Goal: Obtain resource: Download file/media

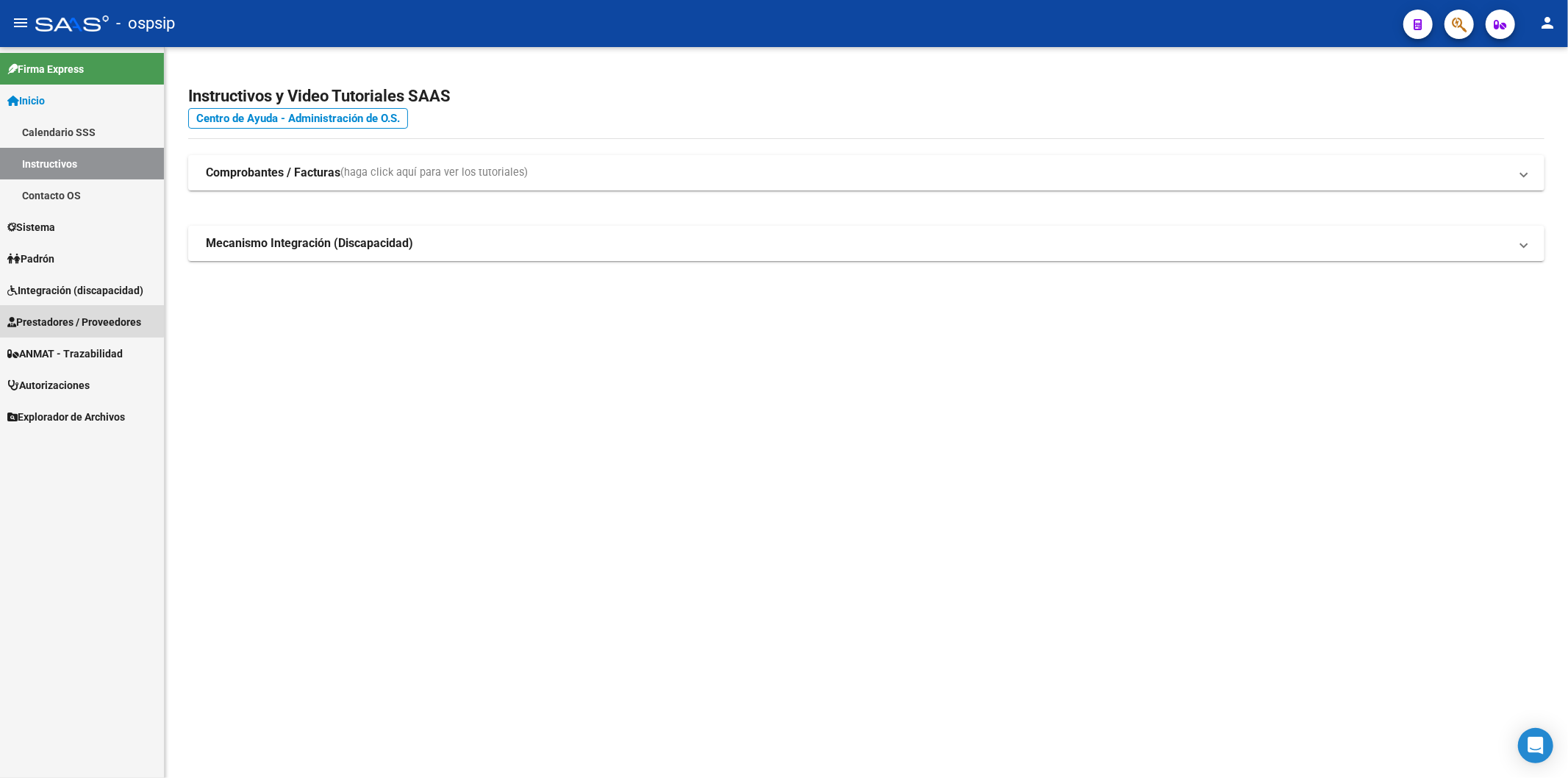
click at [71, 314] on span "Prestadores / Proveedores" at bounding box center [74, 322] width 134 height 16
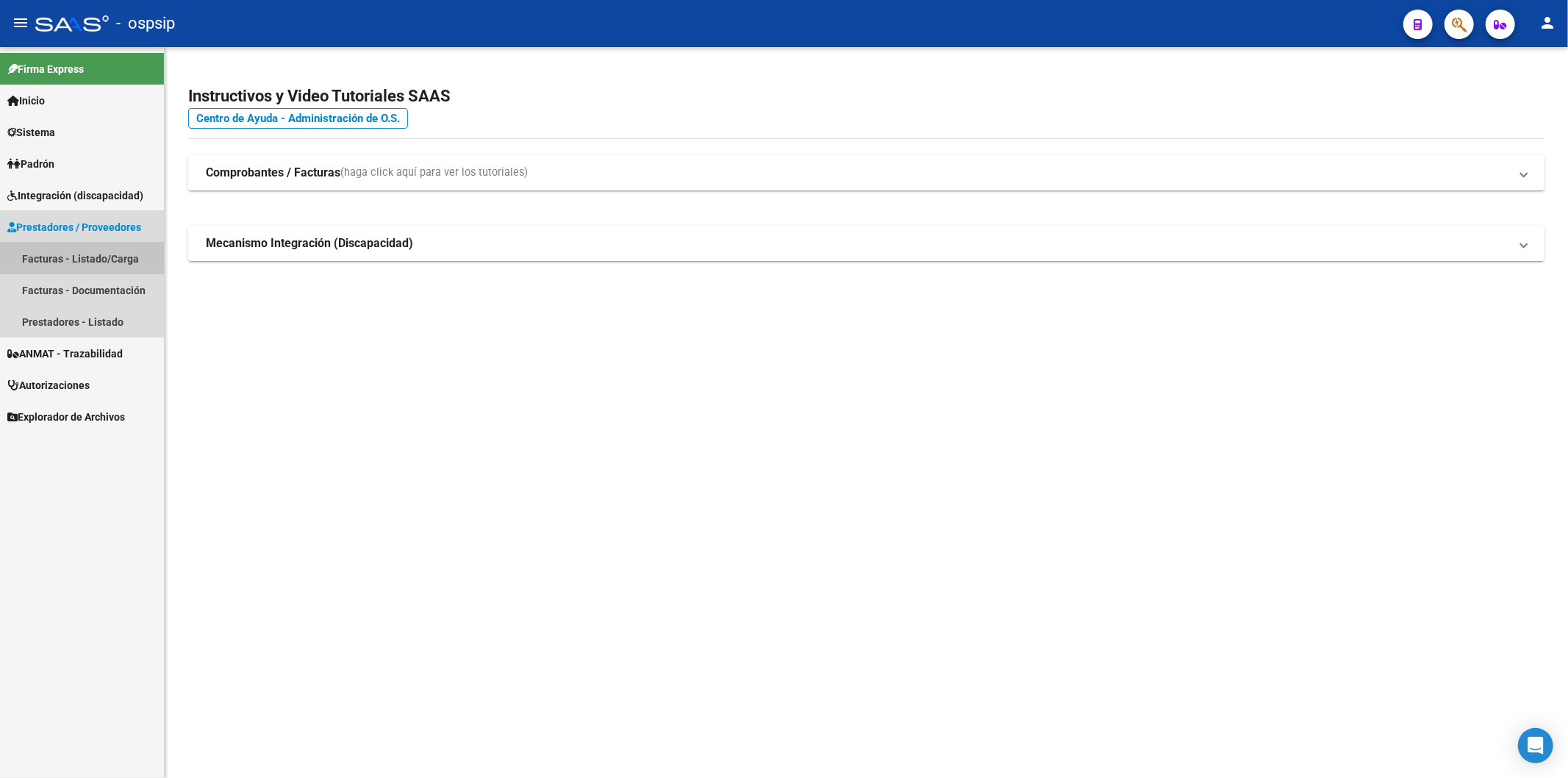
click at [77, 255] on link "Facturas - Listado/Carga" at bounding box center [82, 258] width 164 height 32
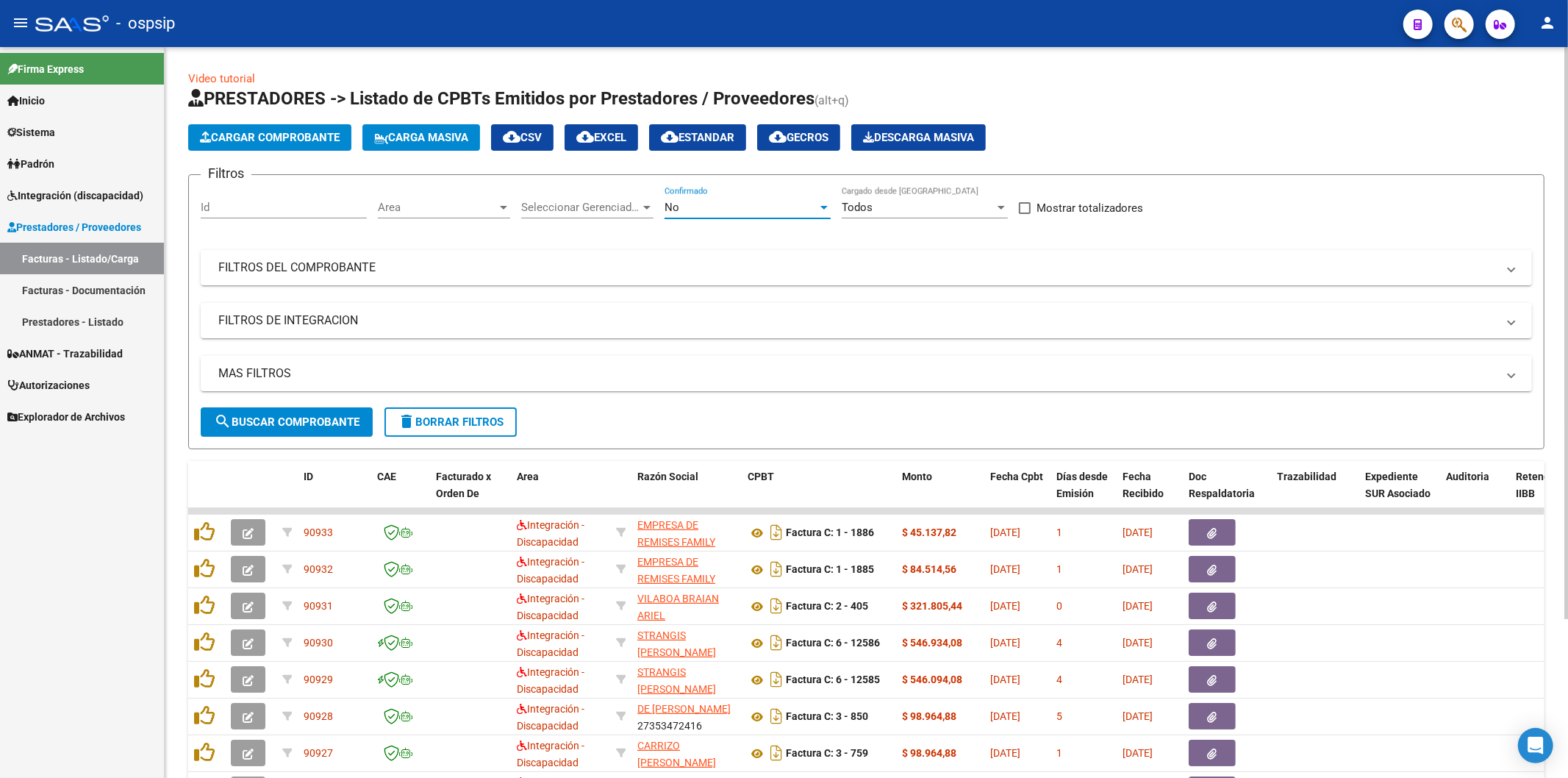
click at [829, 210] on div at bounding box center [824, 207] width 14 height 12
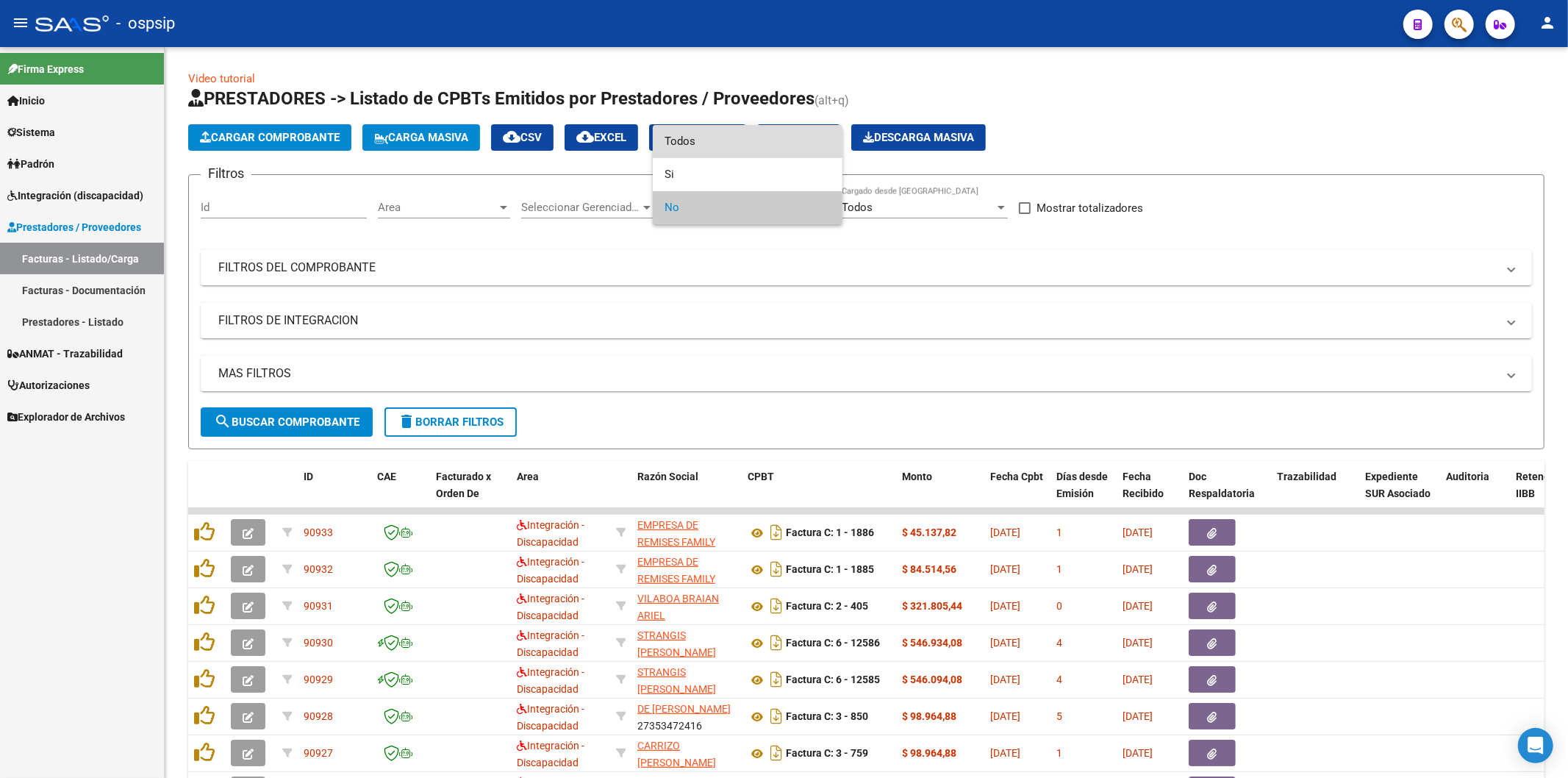
click at [710, 144] on span "Todos" at bounding box center [747, 141] width 167 height 33
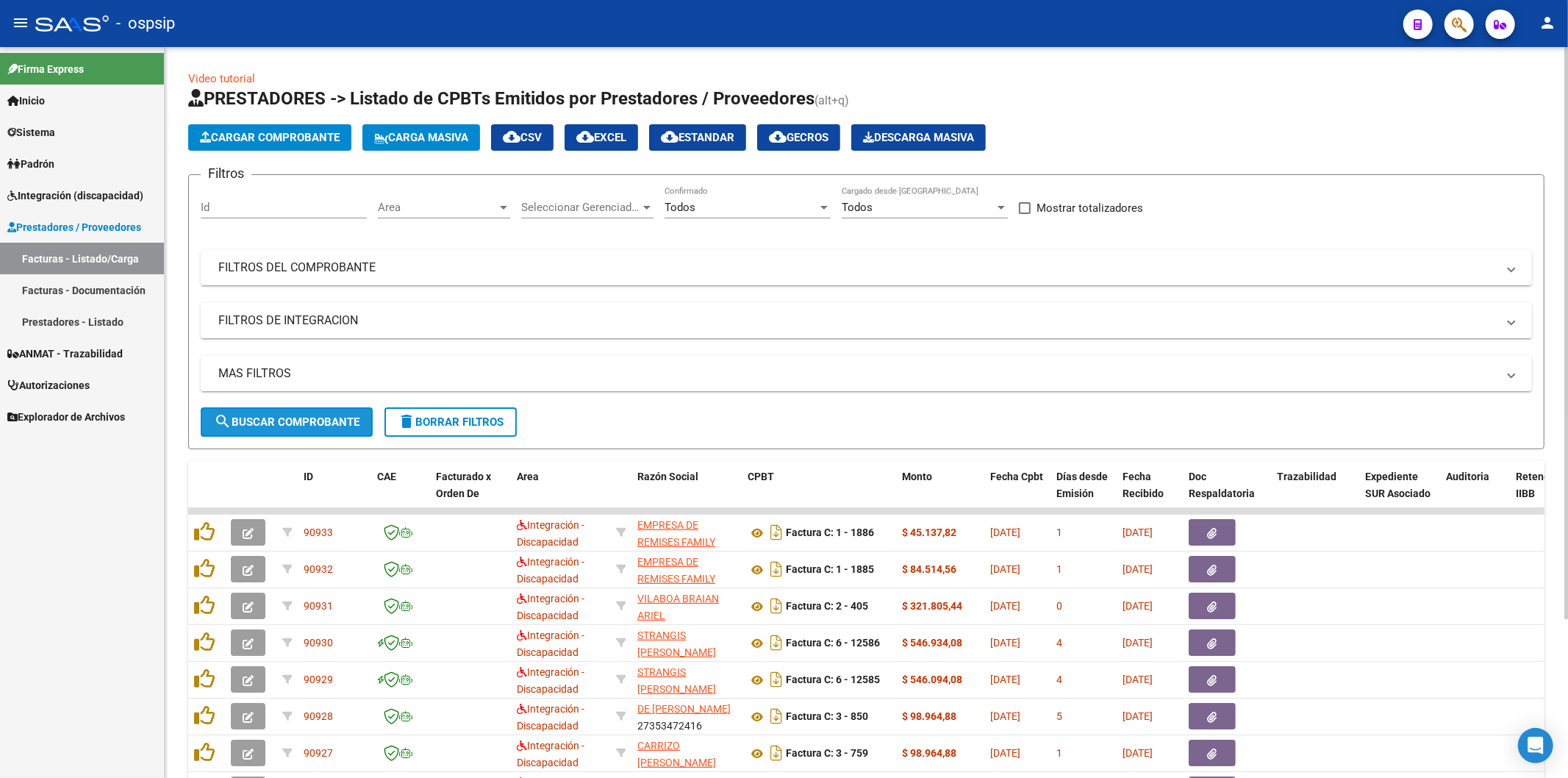
click at [288, 413] on button "search Buscar Comprobante" at bounding box center [287, 422] width 172 height 29
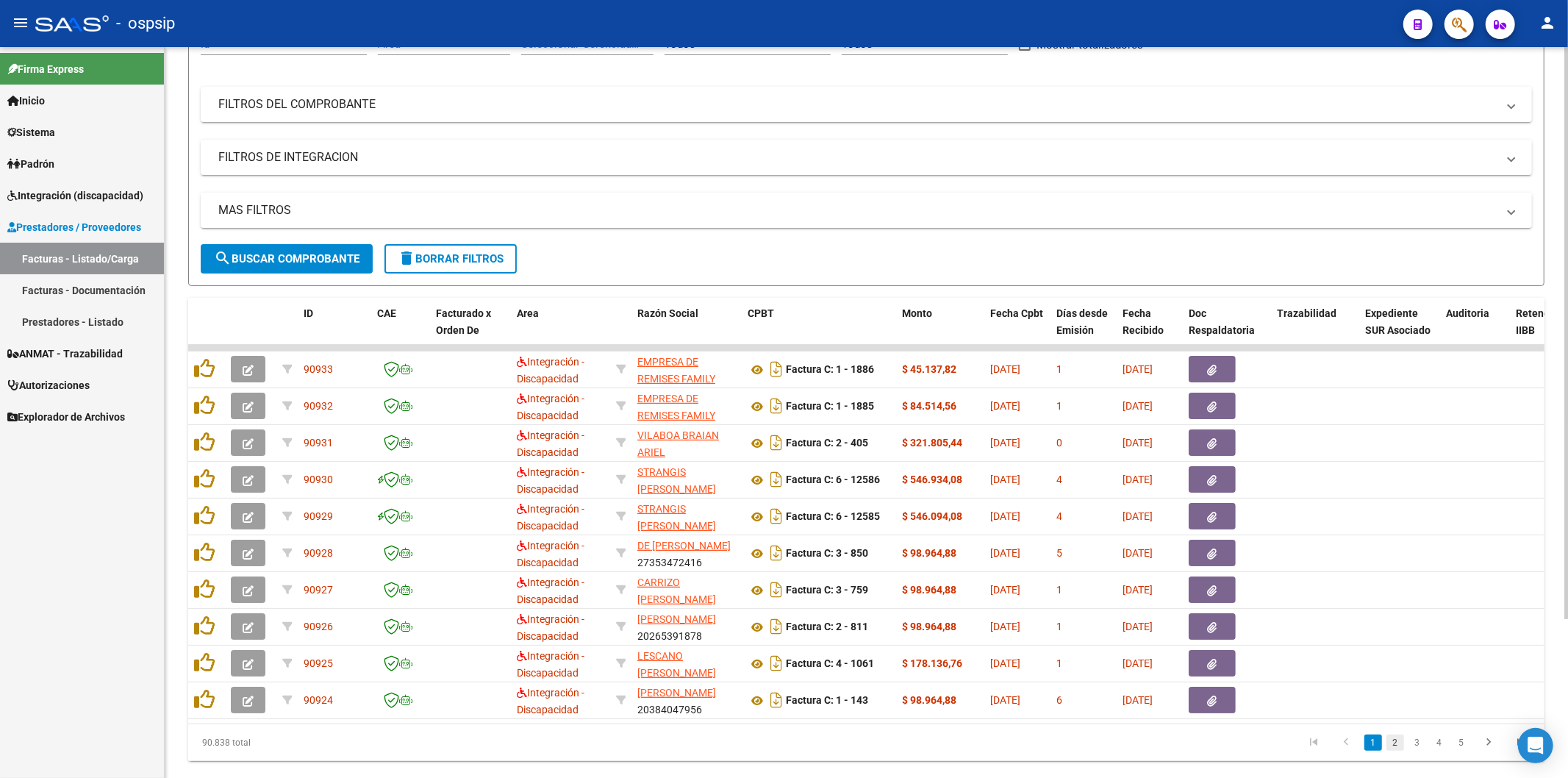
click at [1392, 751] on link "2" at bounding box center [1395, 743] width 17 height 16
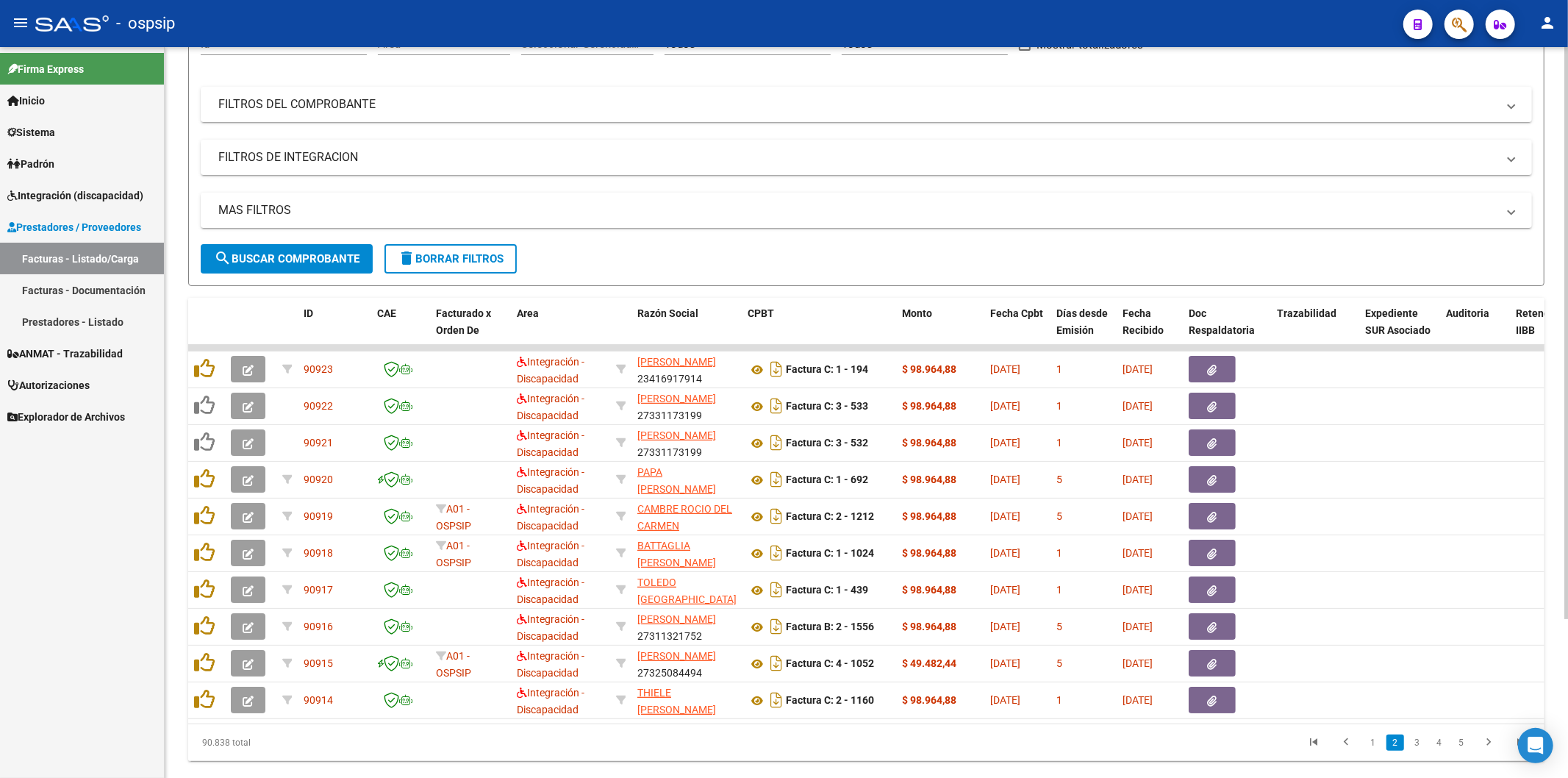
click at [1415, 751] on link "3" at bounding box center [1417, 743] width 17 height 16
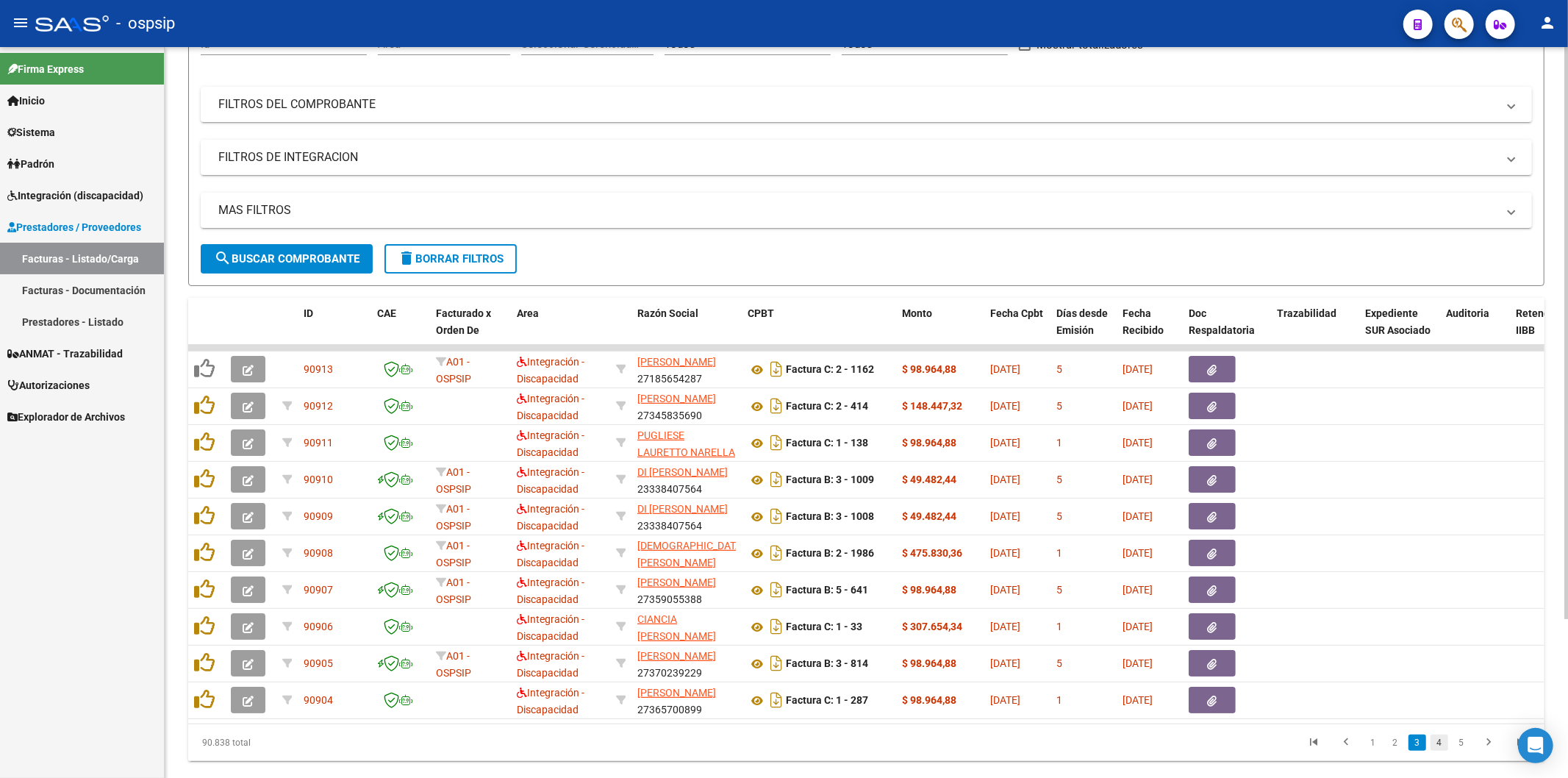
click at [1438, 751] on link "4" at bounding box center [1439, 743] width 17 height 16
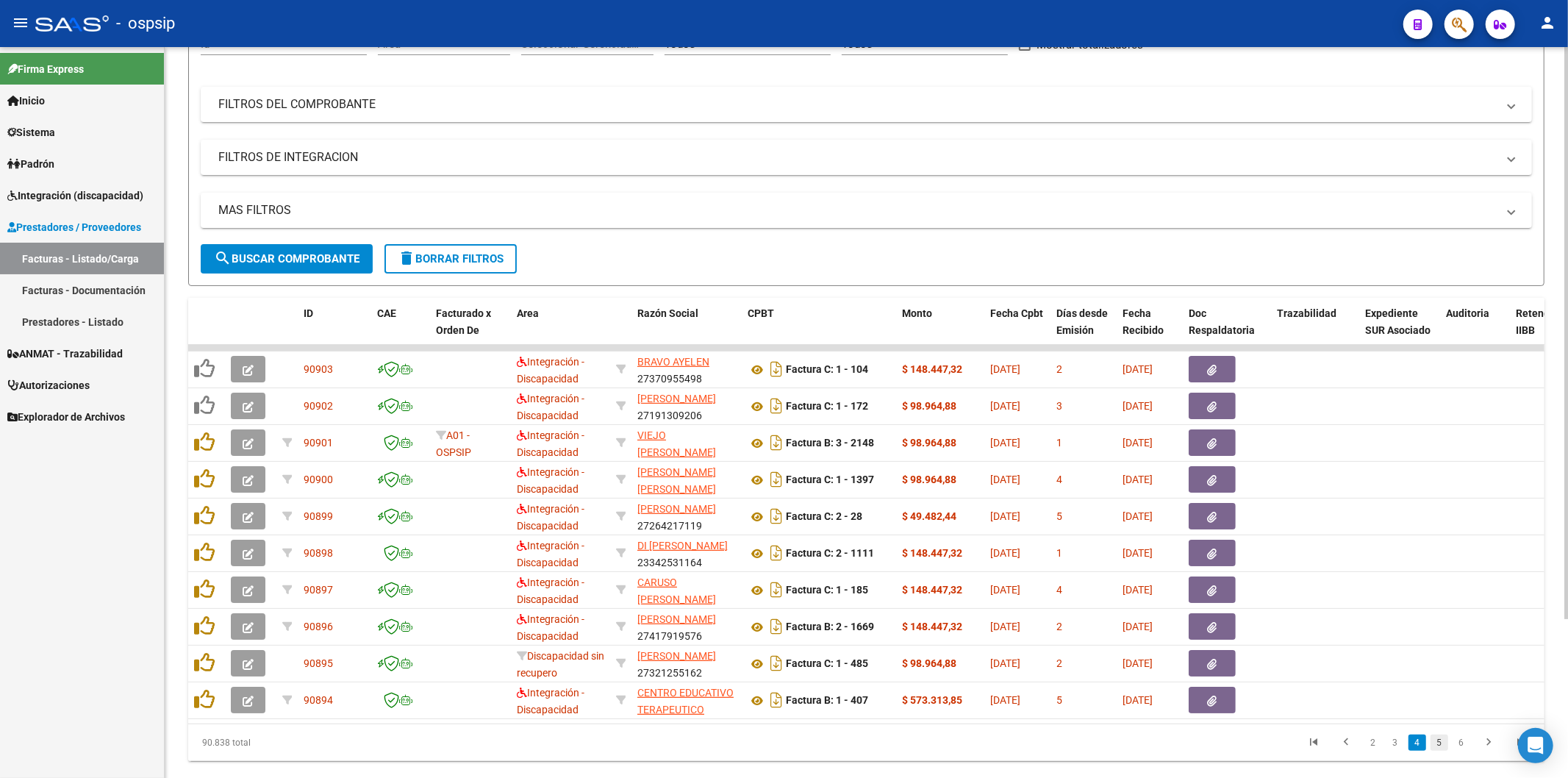
click at [1440, 751] on link "5" at bounding box center [1439, 743] width 17 height 16
click at [1440, 751] on link "6" at bounding box center [1439, 743] width 17 height 16
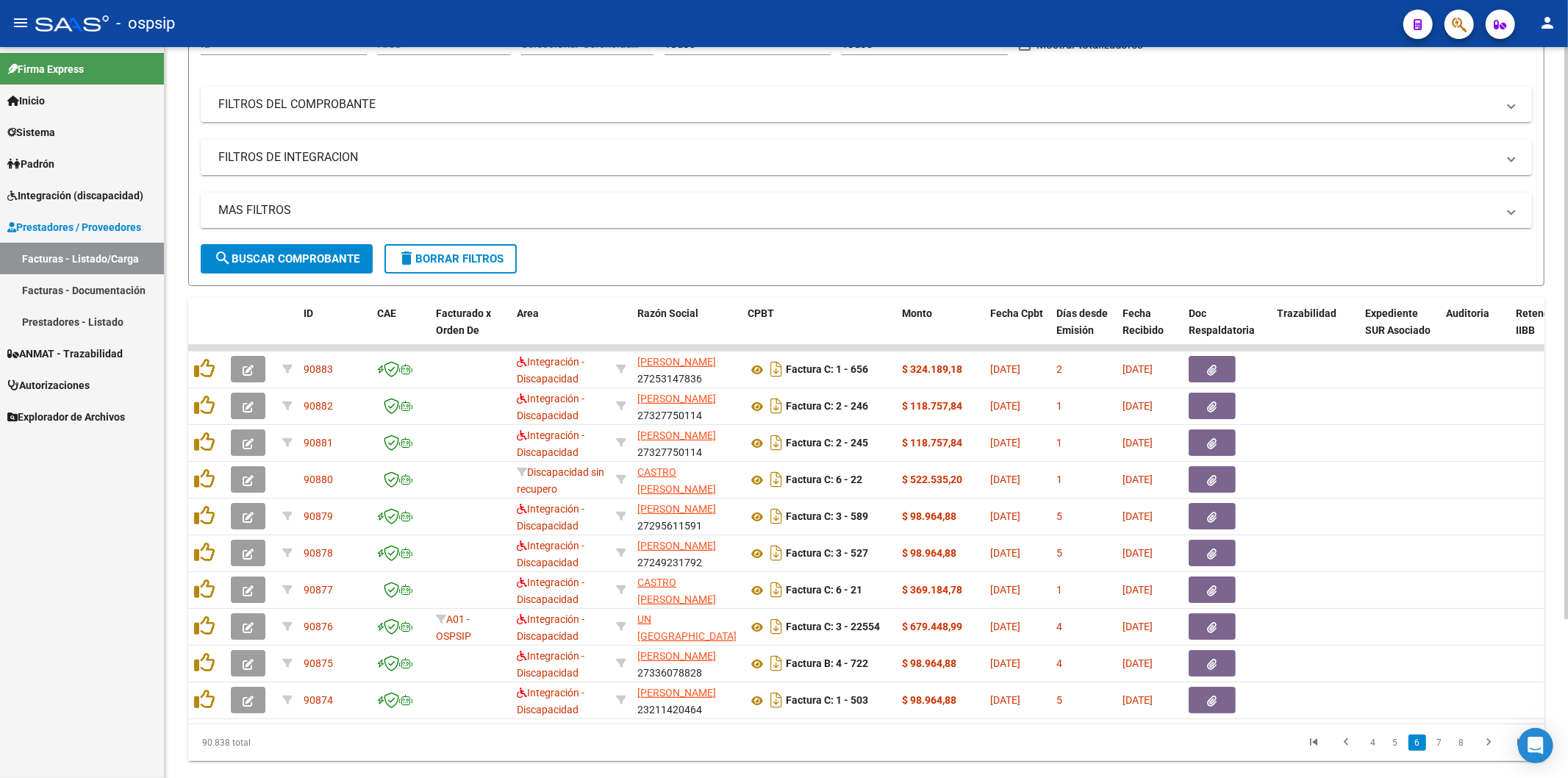
click at [1440, 751] on link "7" at bounding box center [1439, 743] width 17 height 16
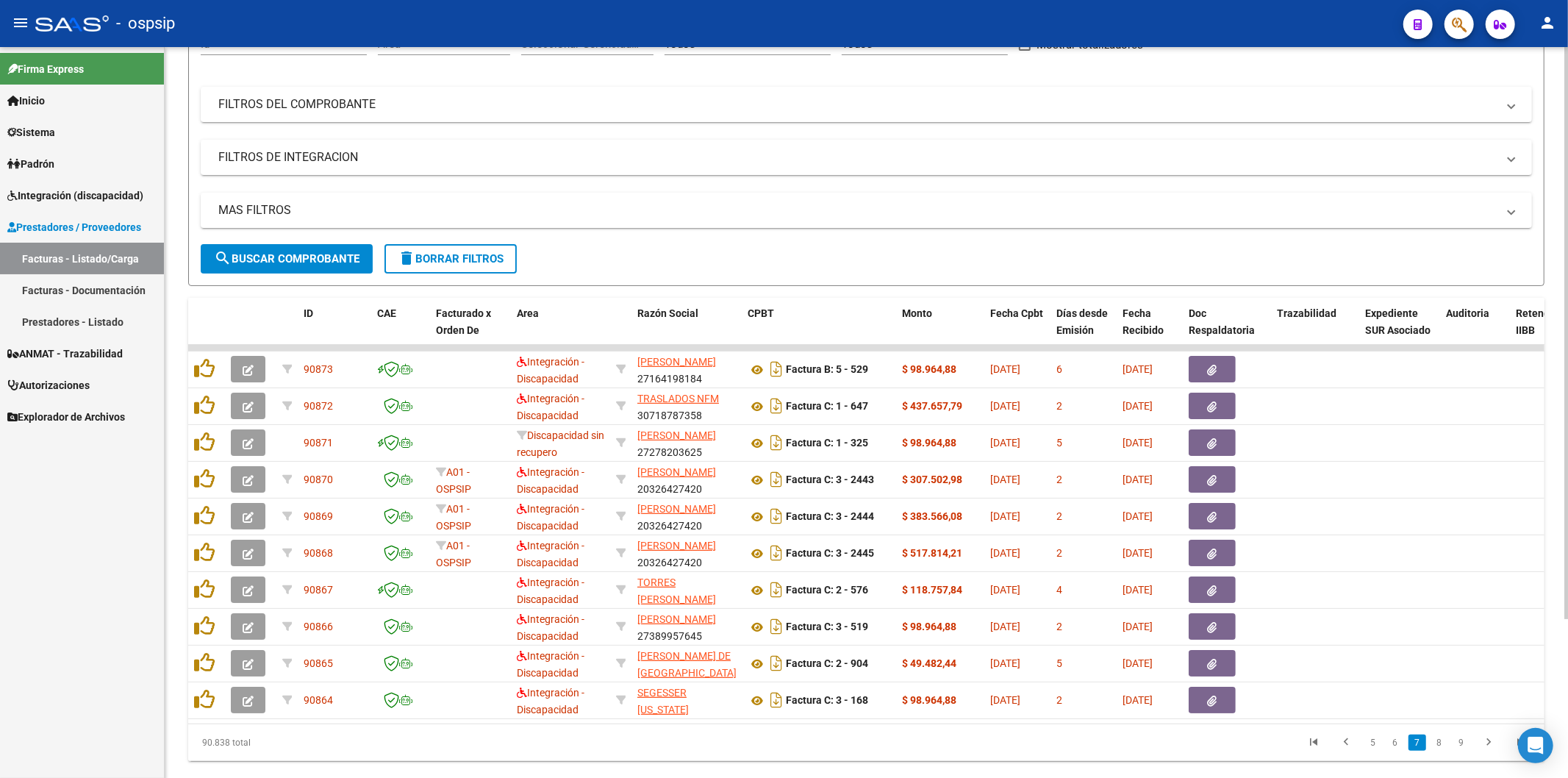
click at [1440, 751] on link "8" at bounding box center [1439, 743] width 17 height 16
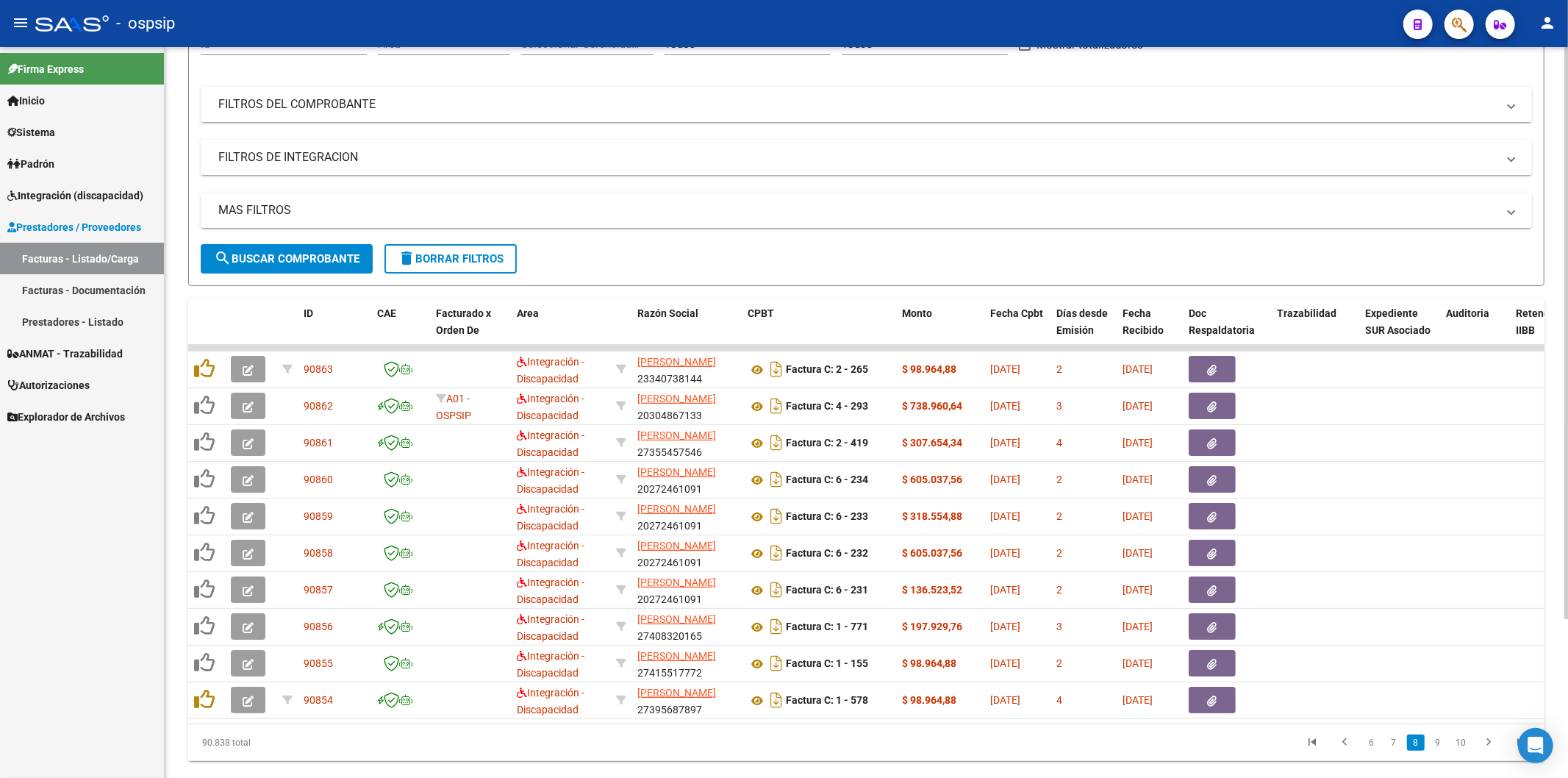
click at [1440, 751] on link "9" at bounding box center [1438, 743] width 17 height 16
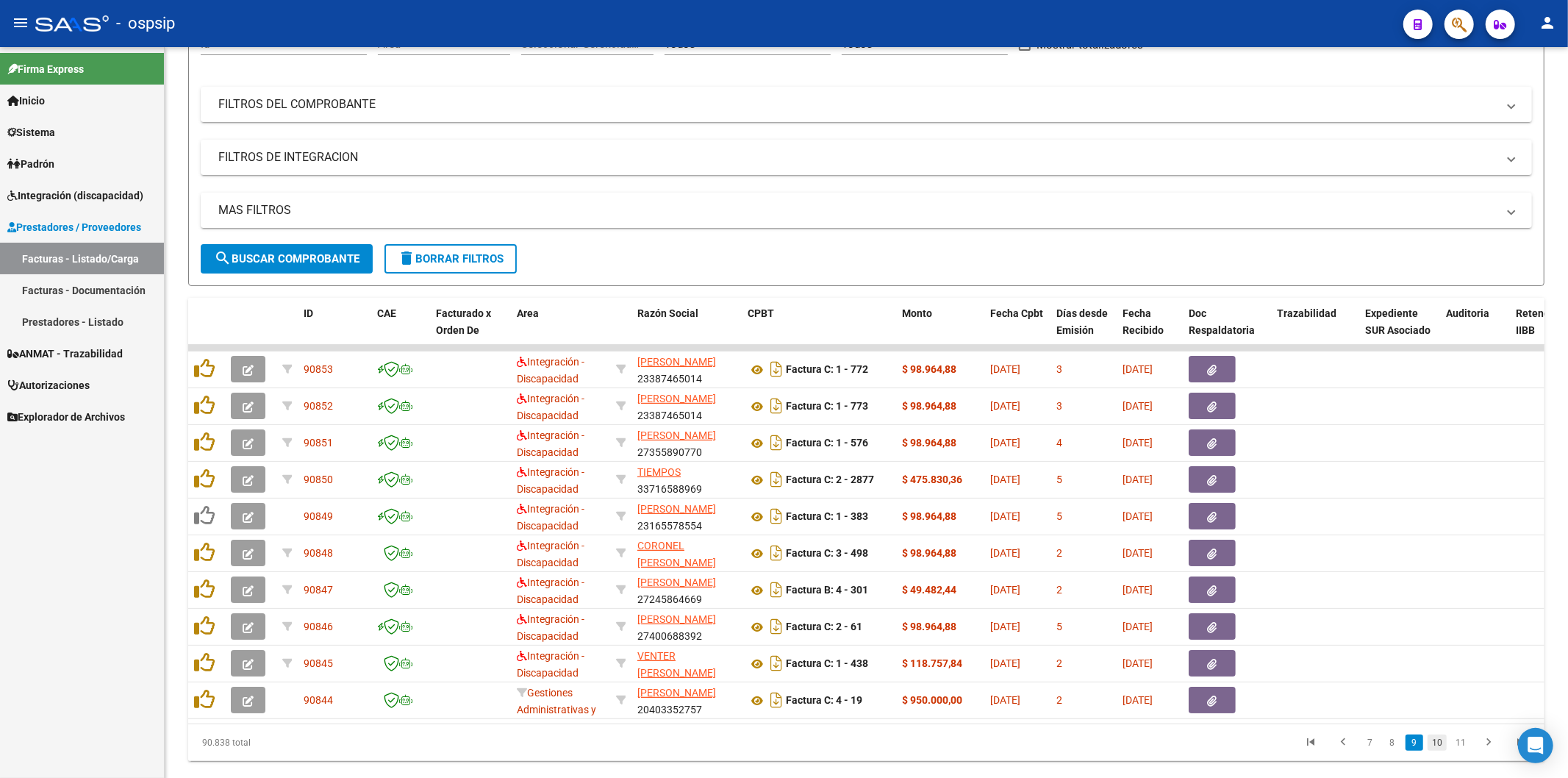
click at [1439, 751] on link "10" at bounding box center [1437, 743] width 19 height 16
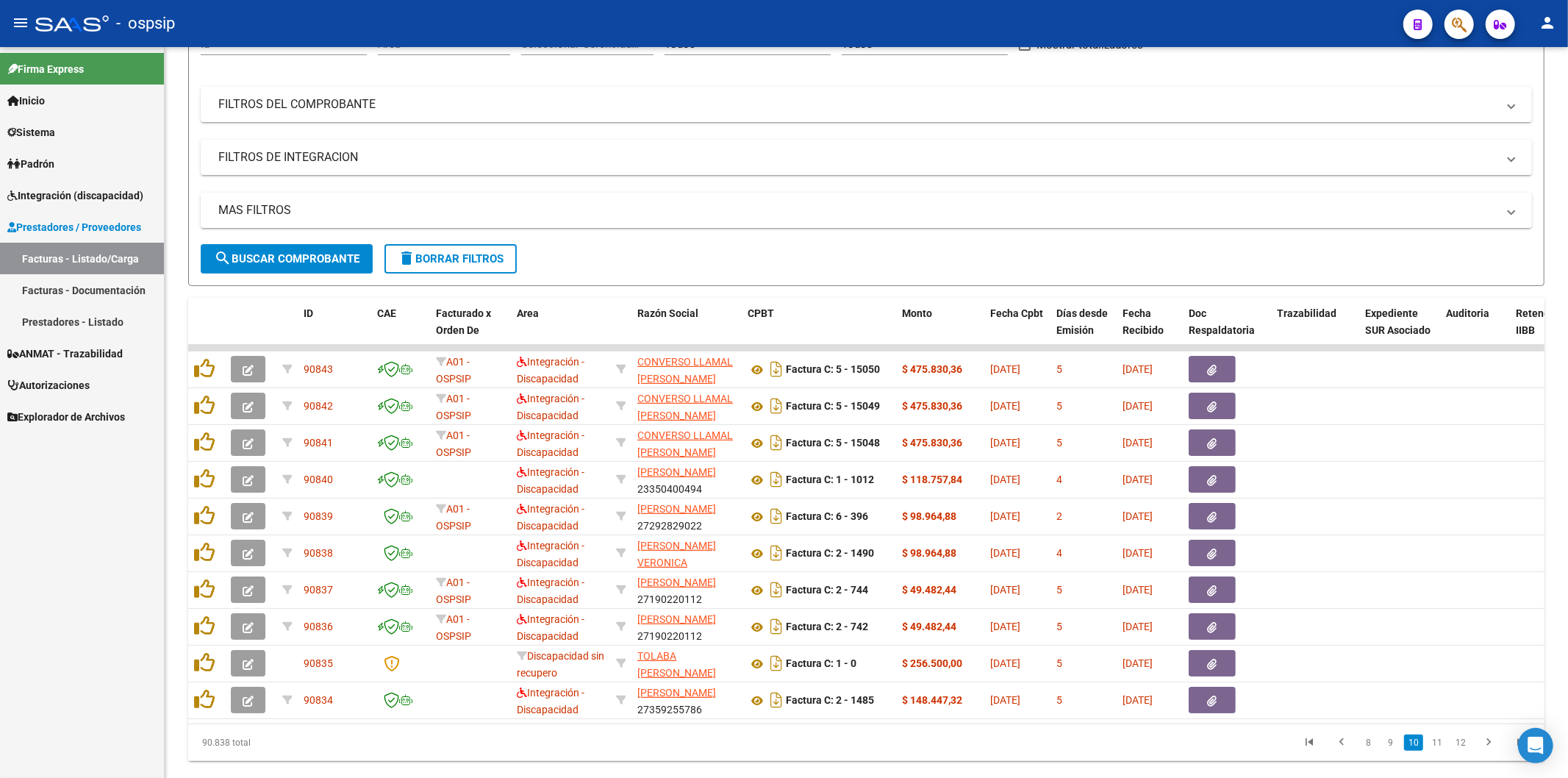
click at [1439, 751] on link "11" at bounding box center [1437, 743] width 19 height 16
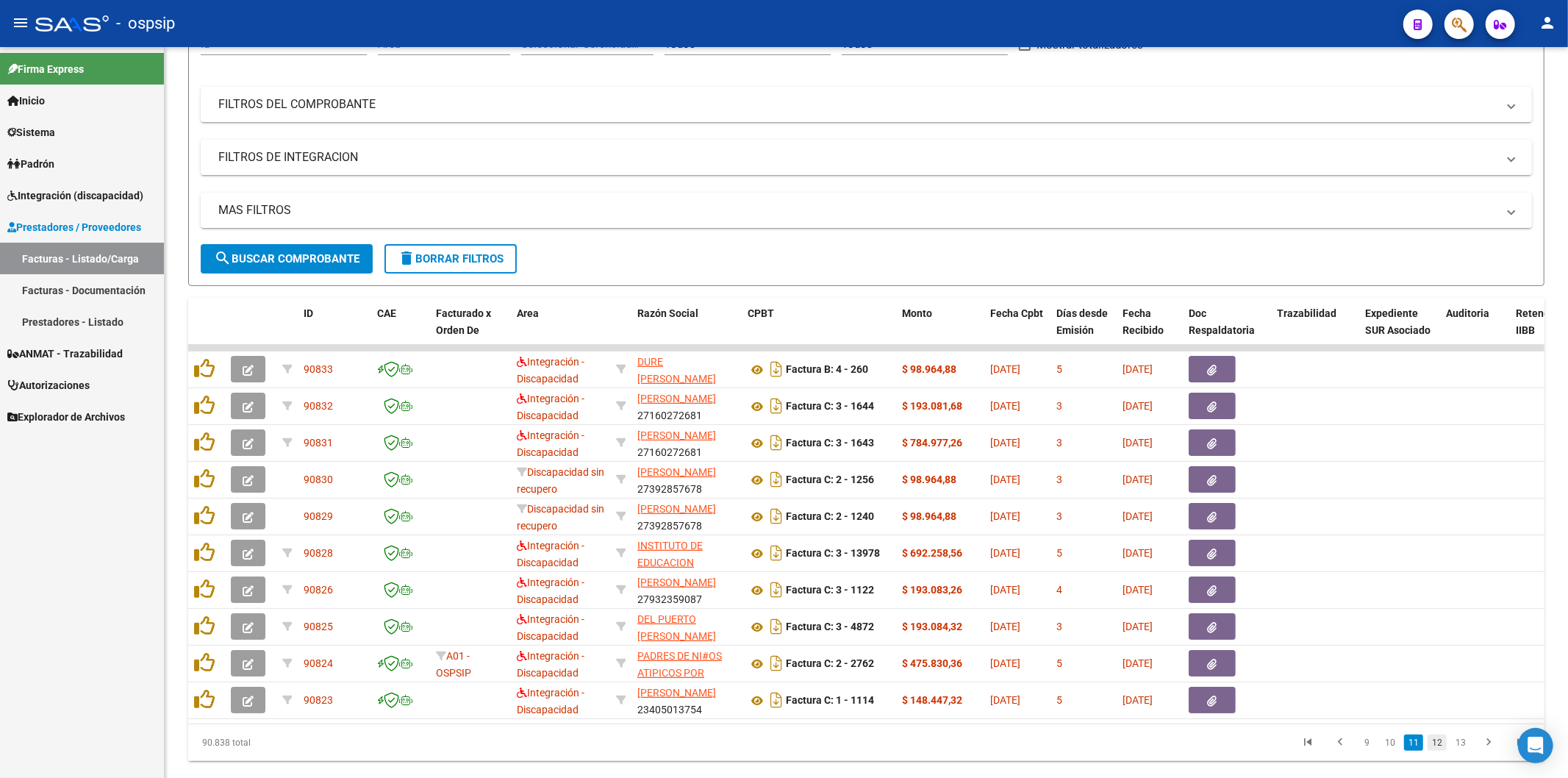
click at [1440, 751] on link "12" at bounding box center [1437, 743] width 19 height 16
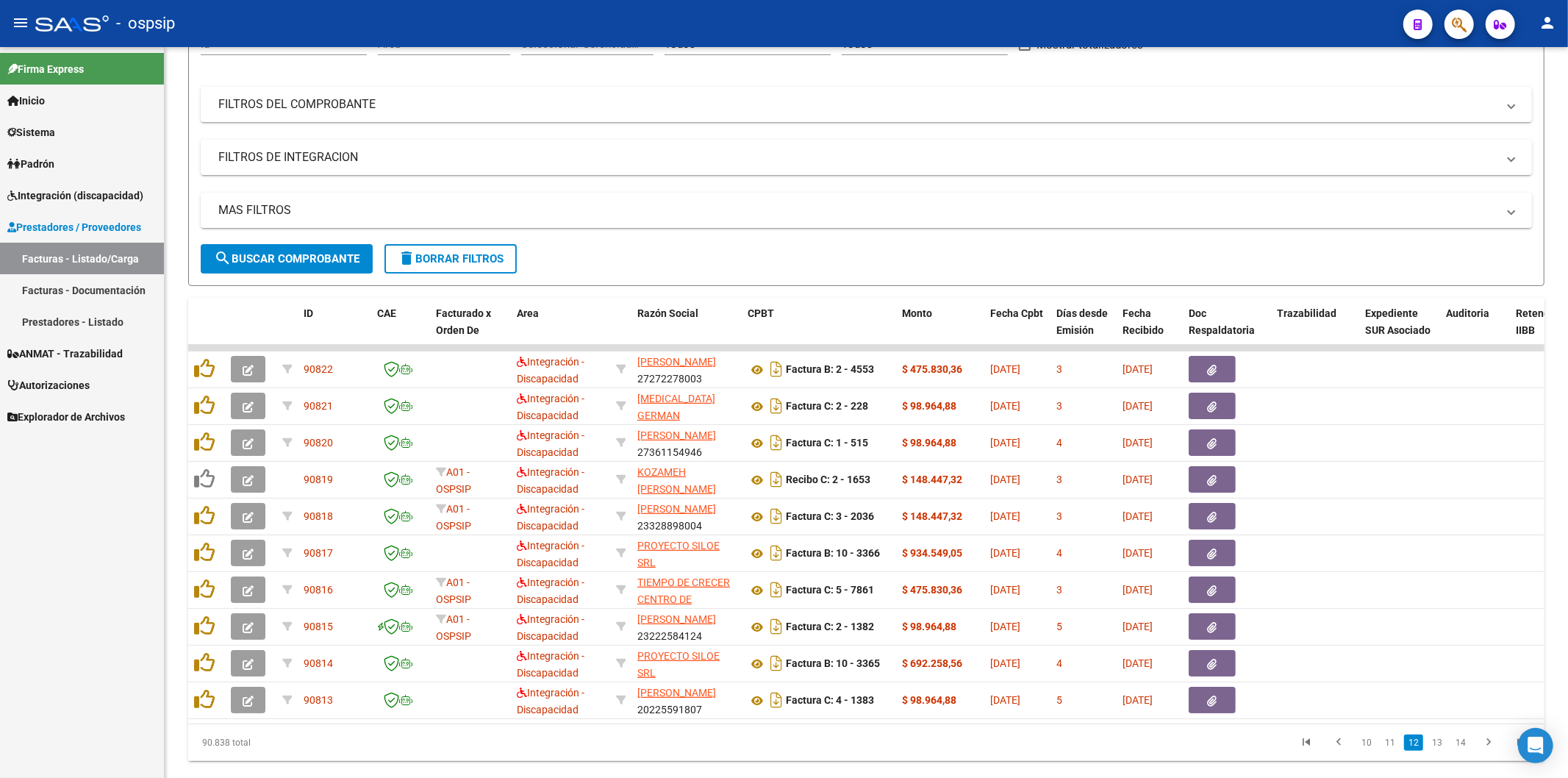
click at [1440, 751] on link "13" at bounding box center [1437, 743] width 19 height 16
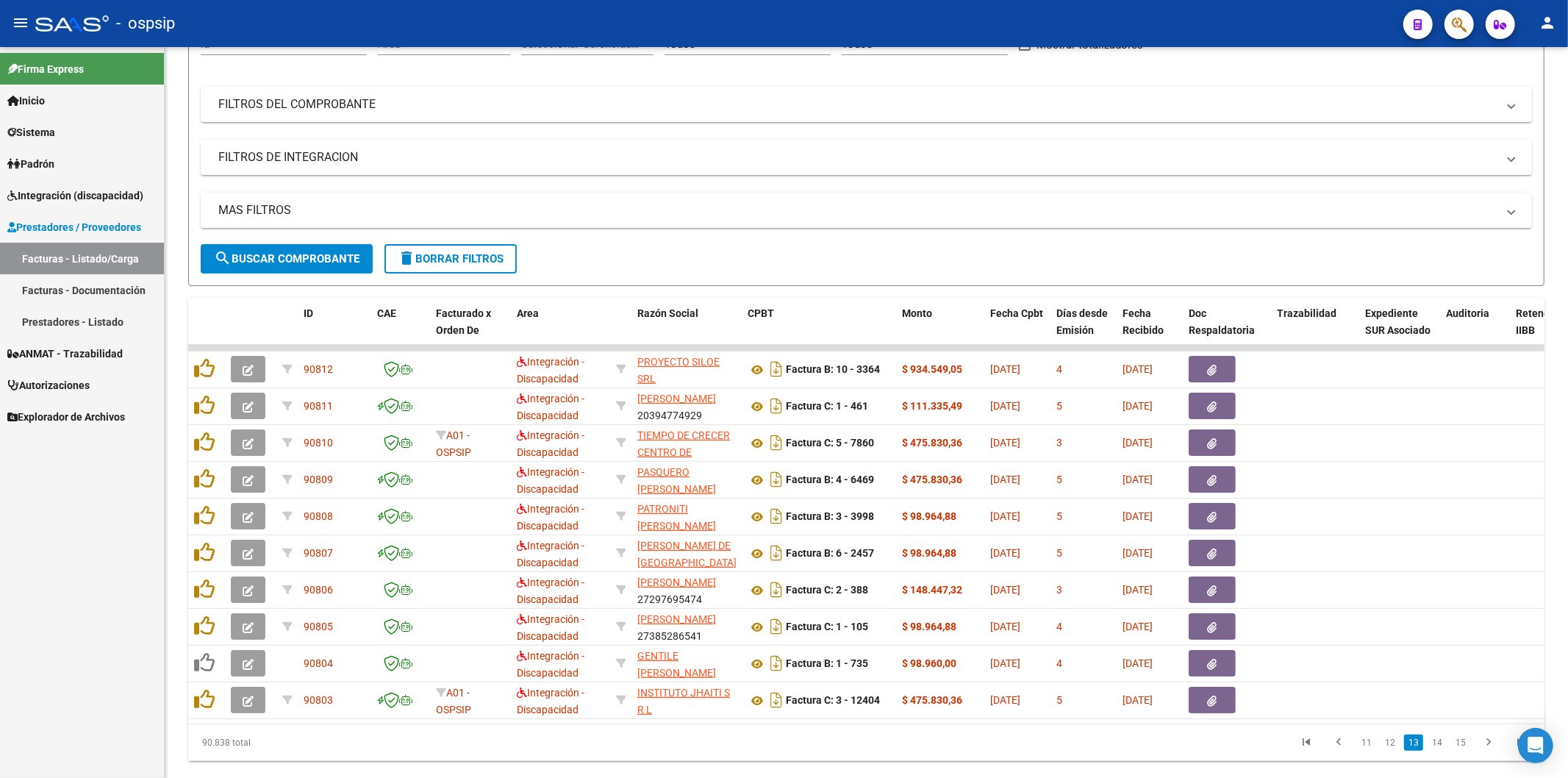
click at [1440, 751] on link "14" at bounding box center [1437, 743] width 19 height 16
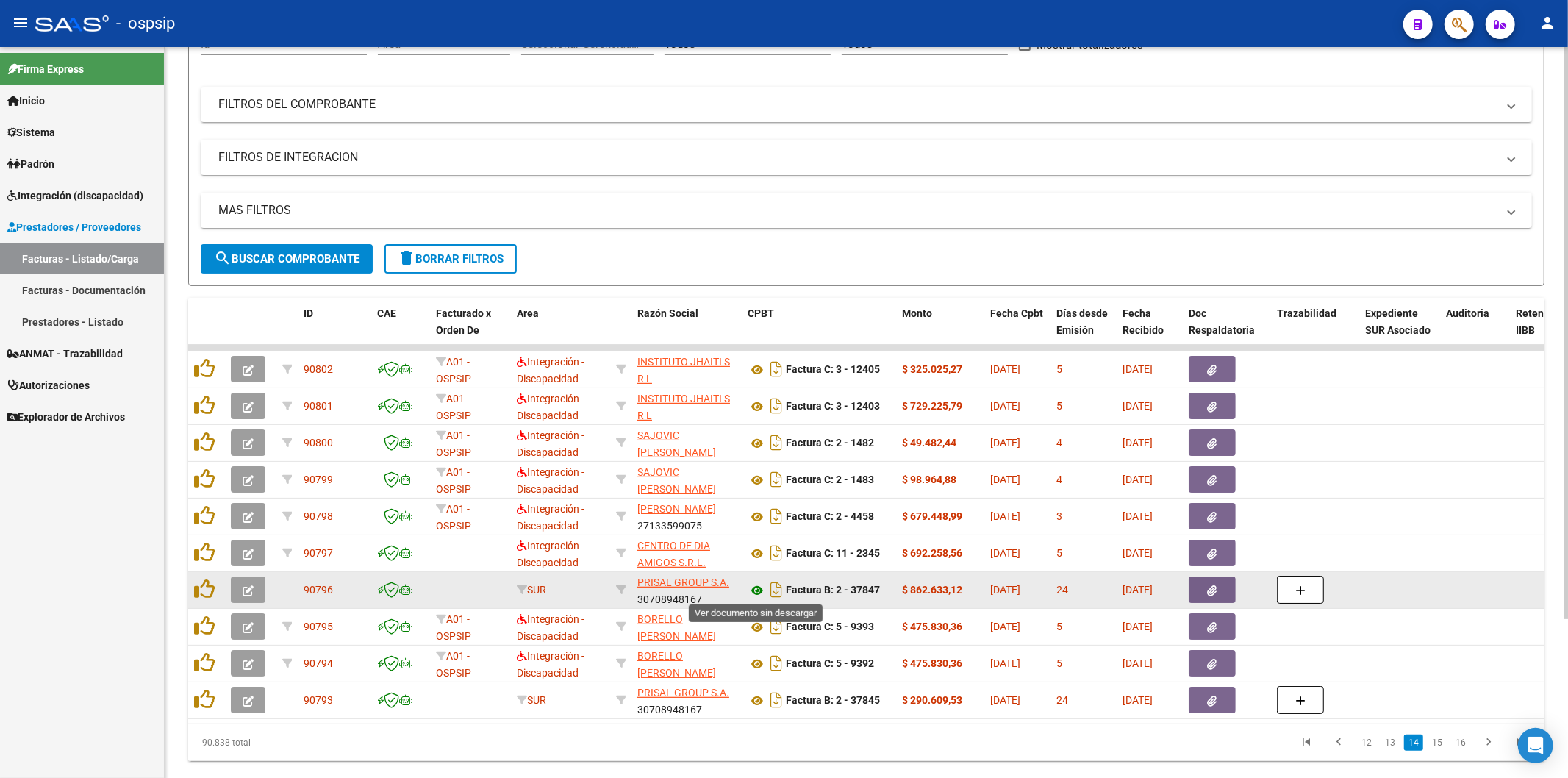
click at [760, 588] on icon at bounding box center [757, 590] width 19 height 17
click at [1216, 588] on icon "button" at bounding box center [1213, 591] width 10 height 11
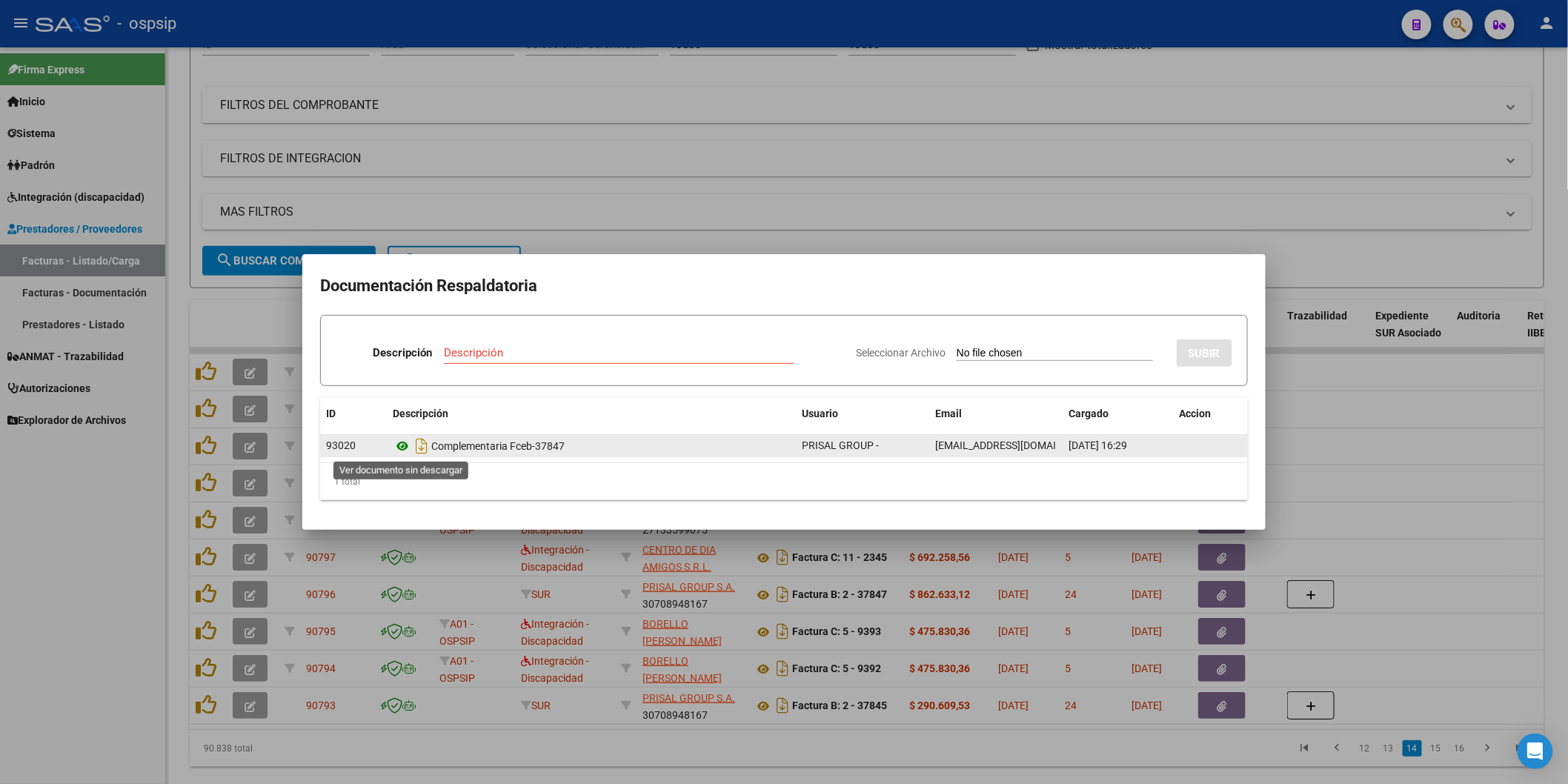
click at [398, 446] on icon at bounding box center [402, 446] width 19 height 17
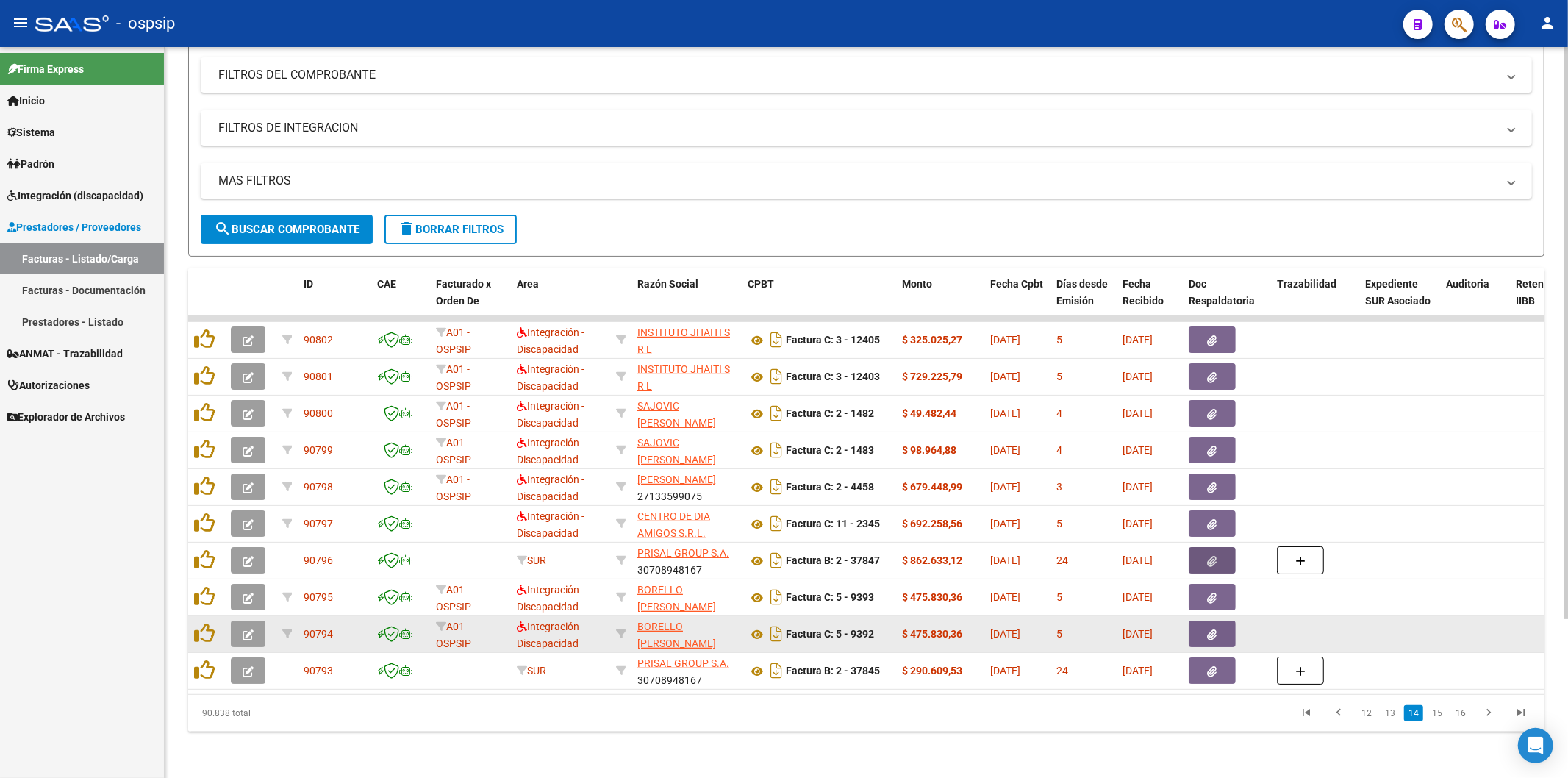
scroll to position [204, 0]
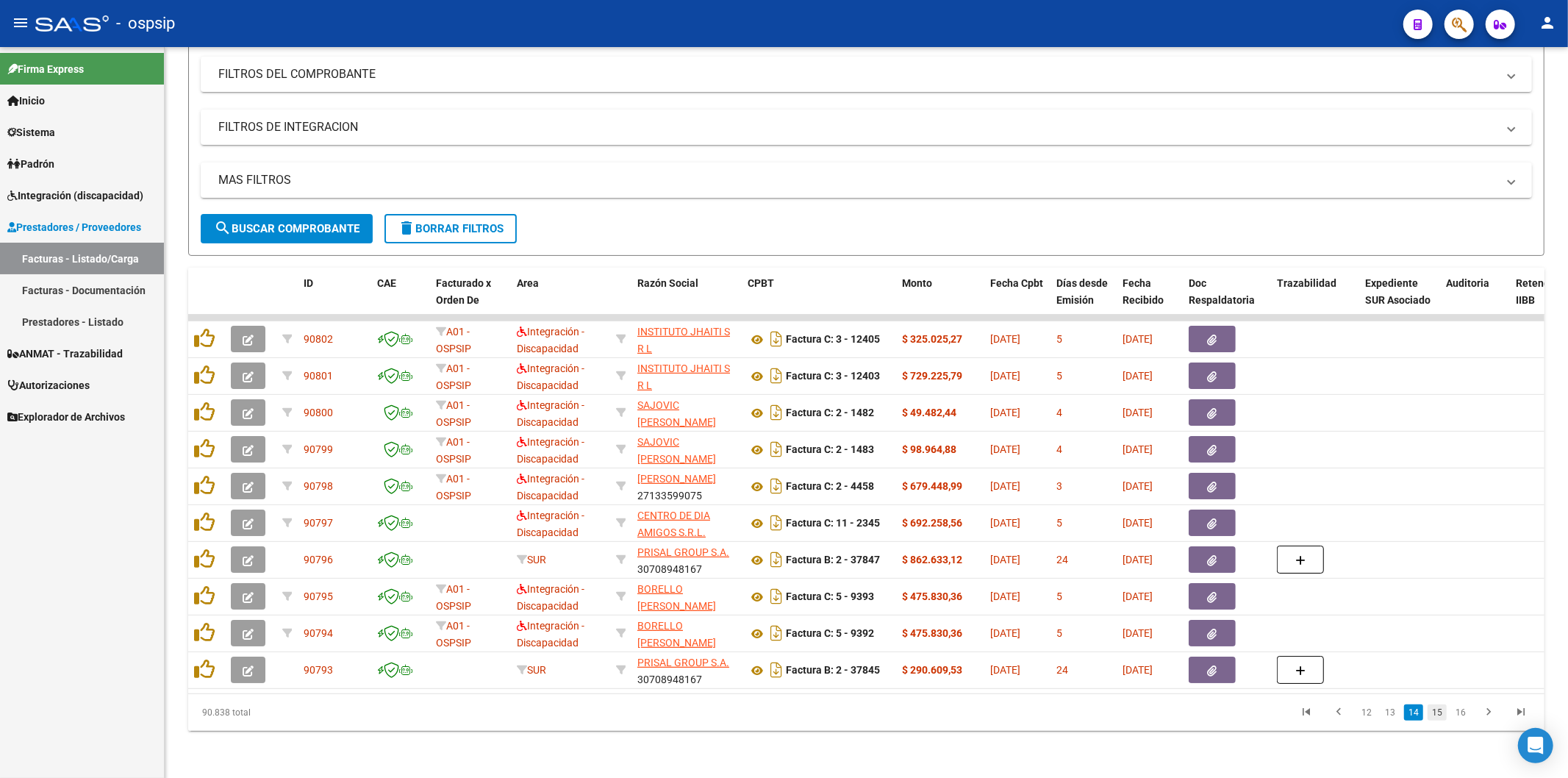
click at [1442, 712] on link "15" at bounding box center [1437, 712] width 19 height 16
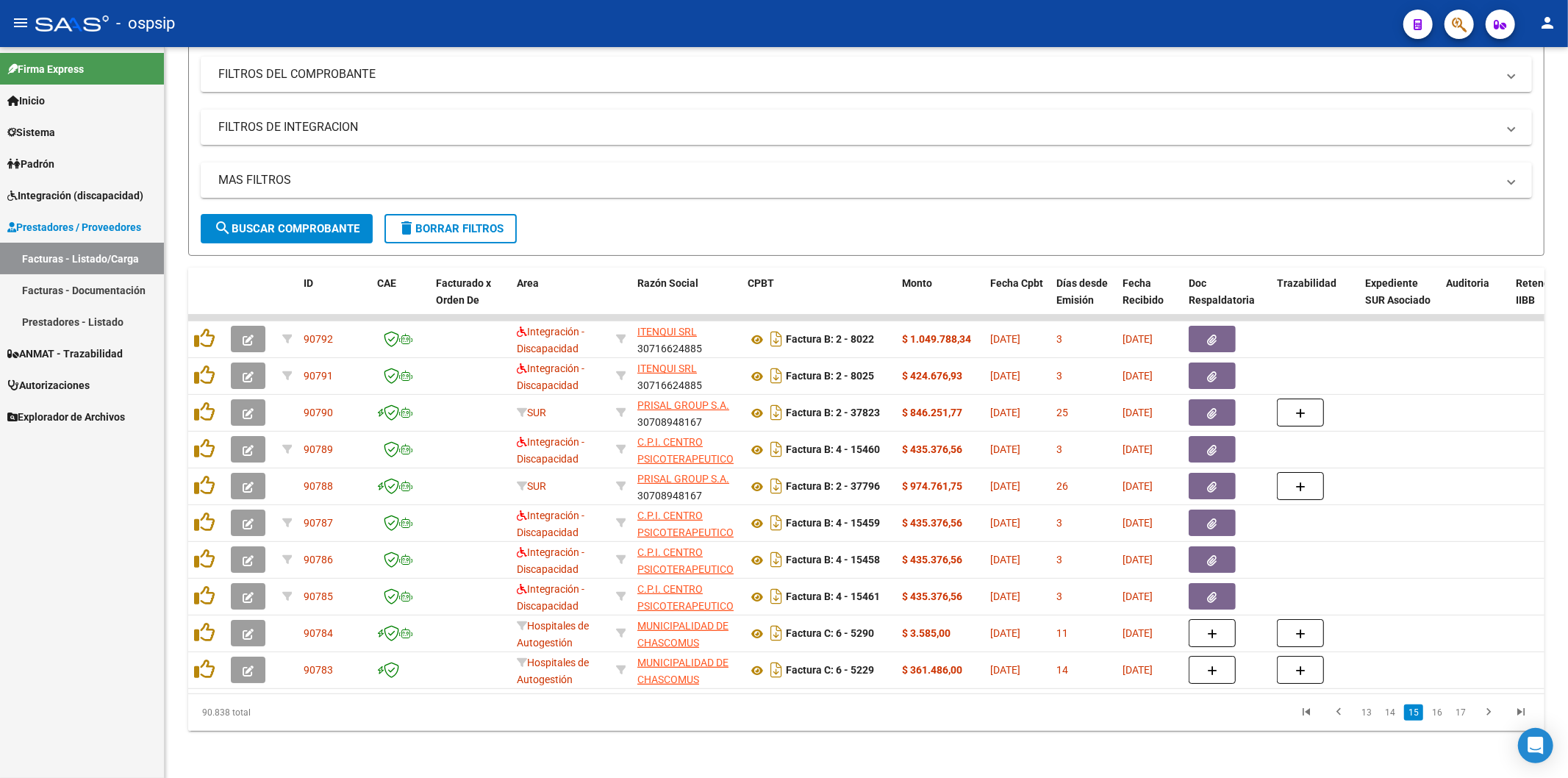
click at [1442, 712] on link "16" at bounding box center [1437, 712] width 19 height 16
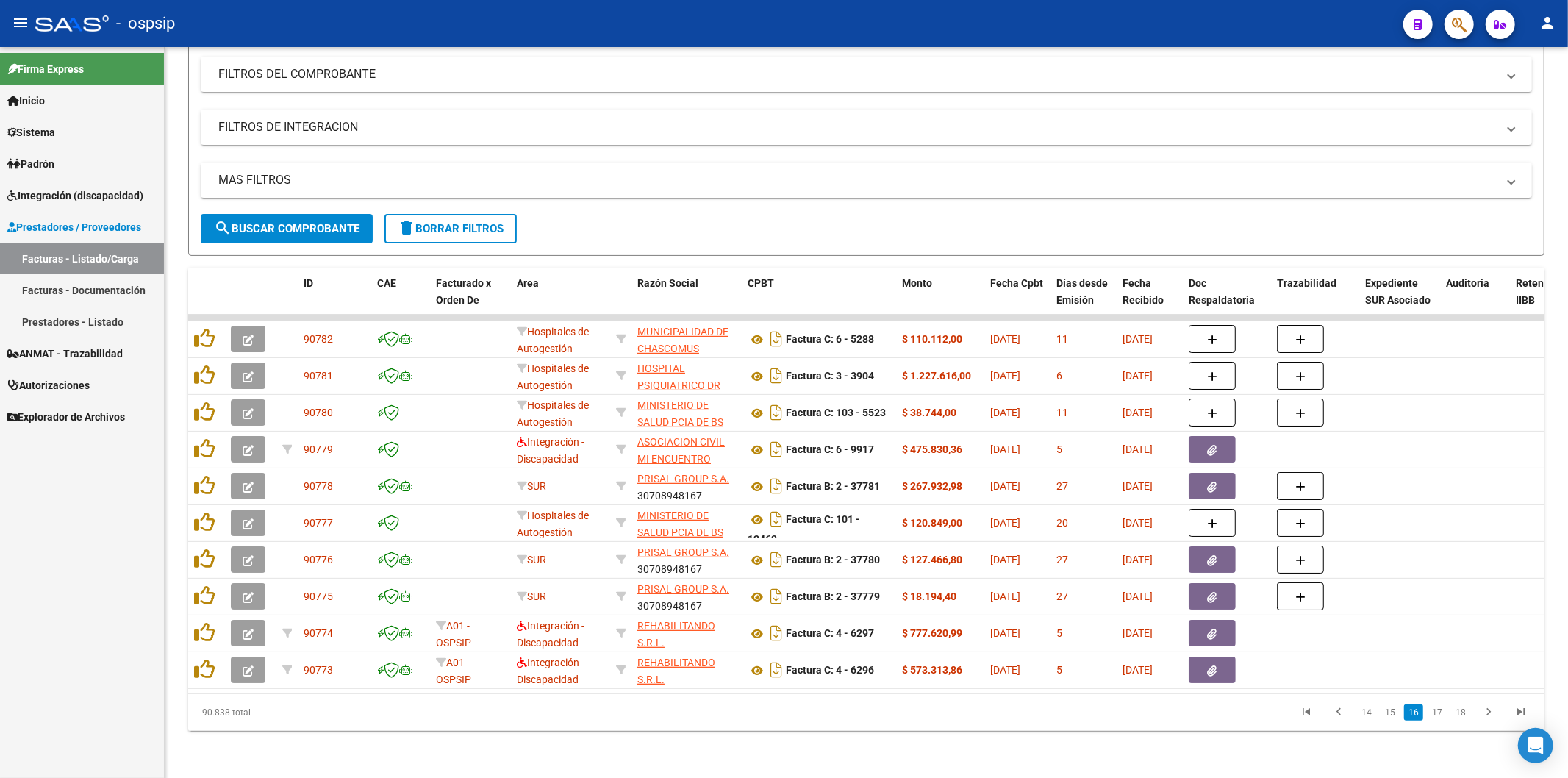
click at [1442, 712] on link "17" at bounding box center [1437, 712] width 19 height 16
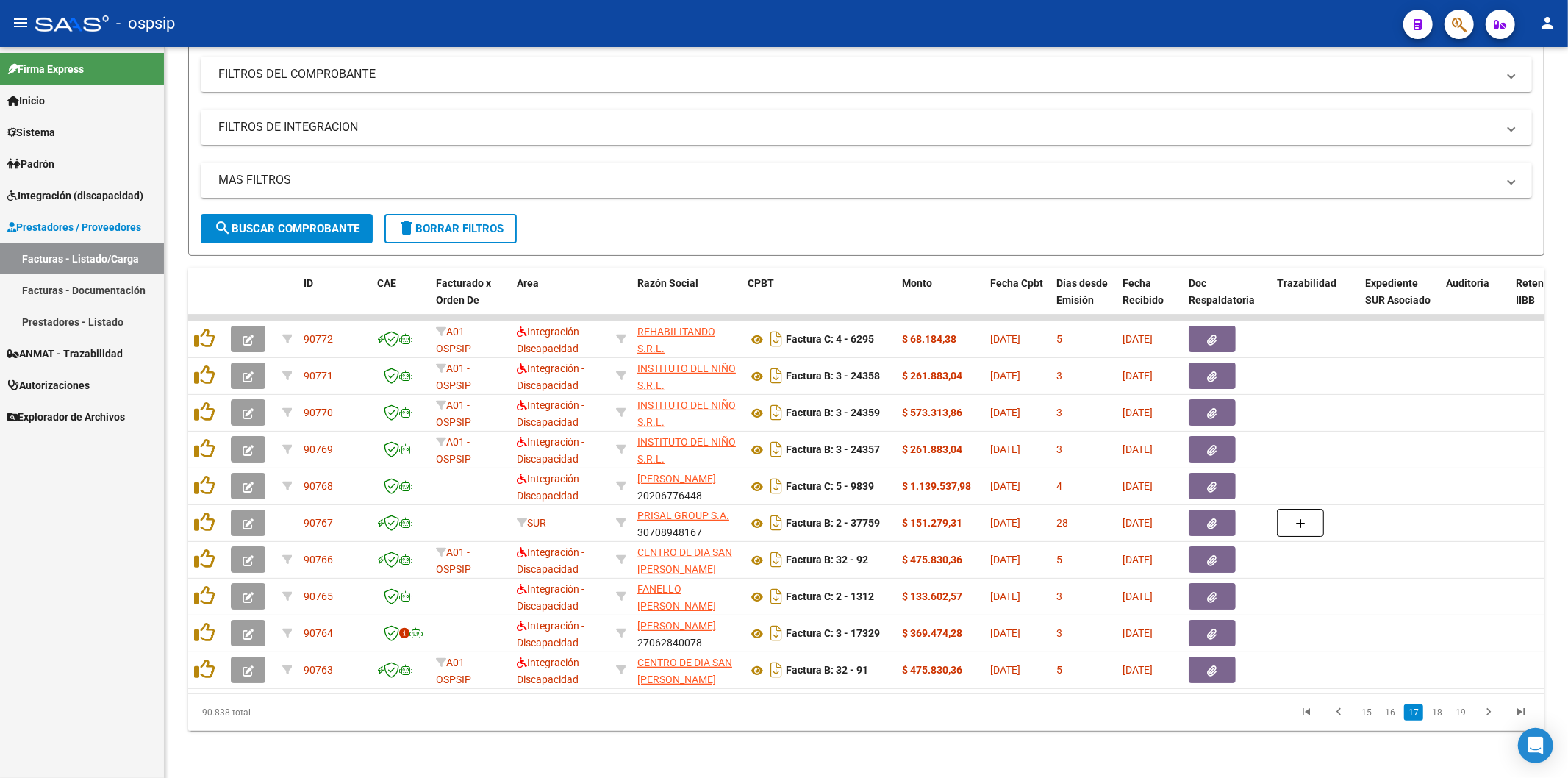
click at [1442, 712] on link "18" at bounding box center [1437, 712] width 19 height 16
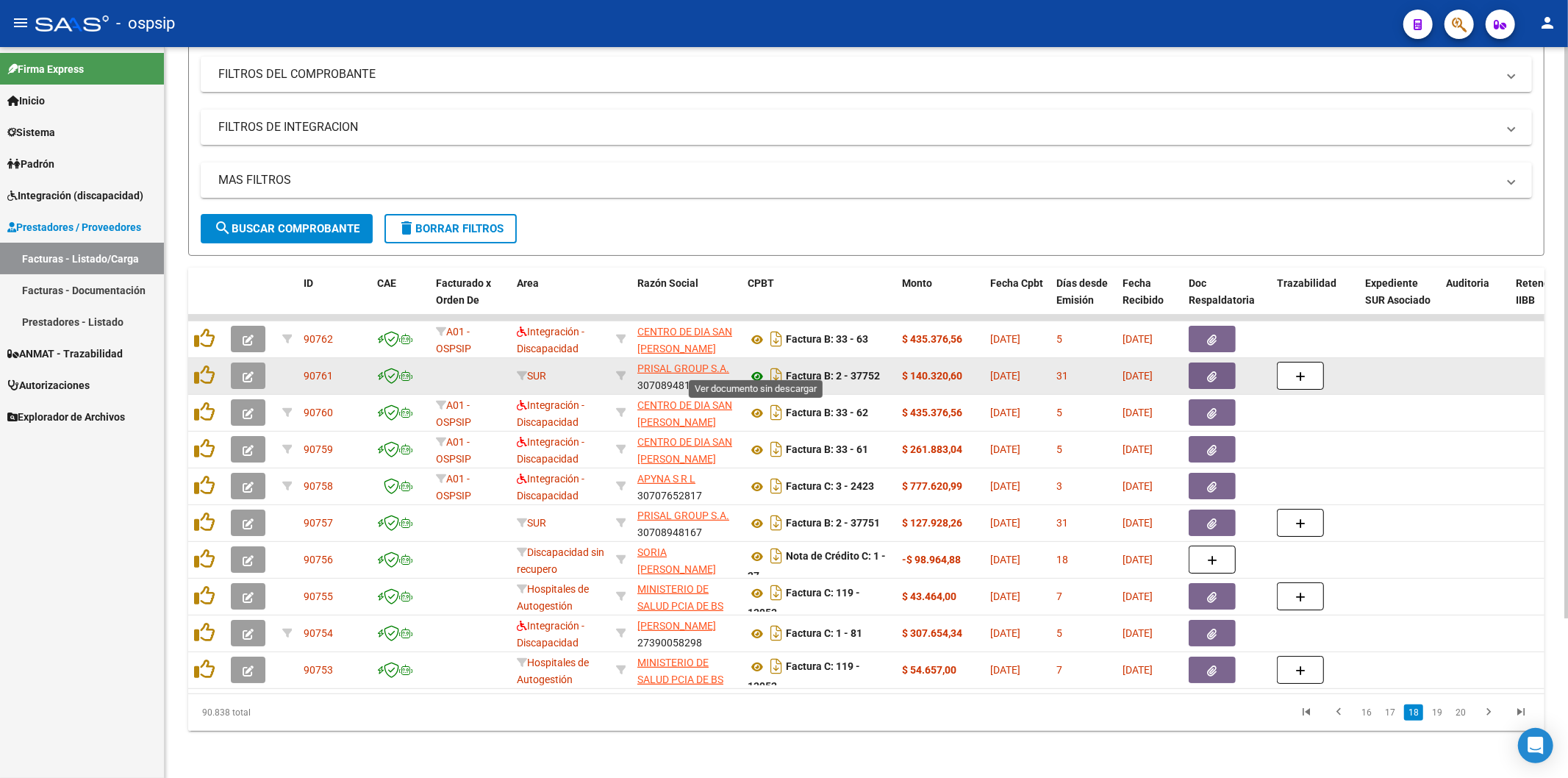
click at [760, 368] on icon at bounding box center [757, 376] width 19 height 17
click at [1221, 366] on button "button" at bounding box center [1213, 375] width 47 height 26
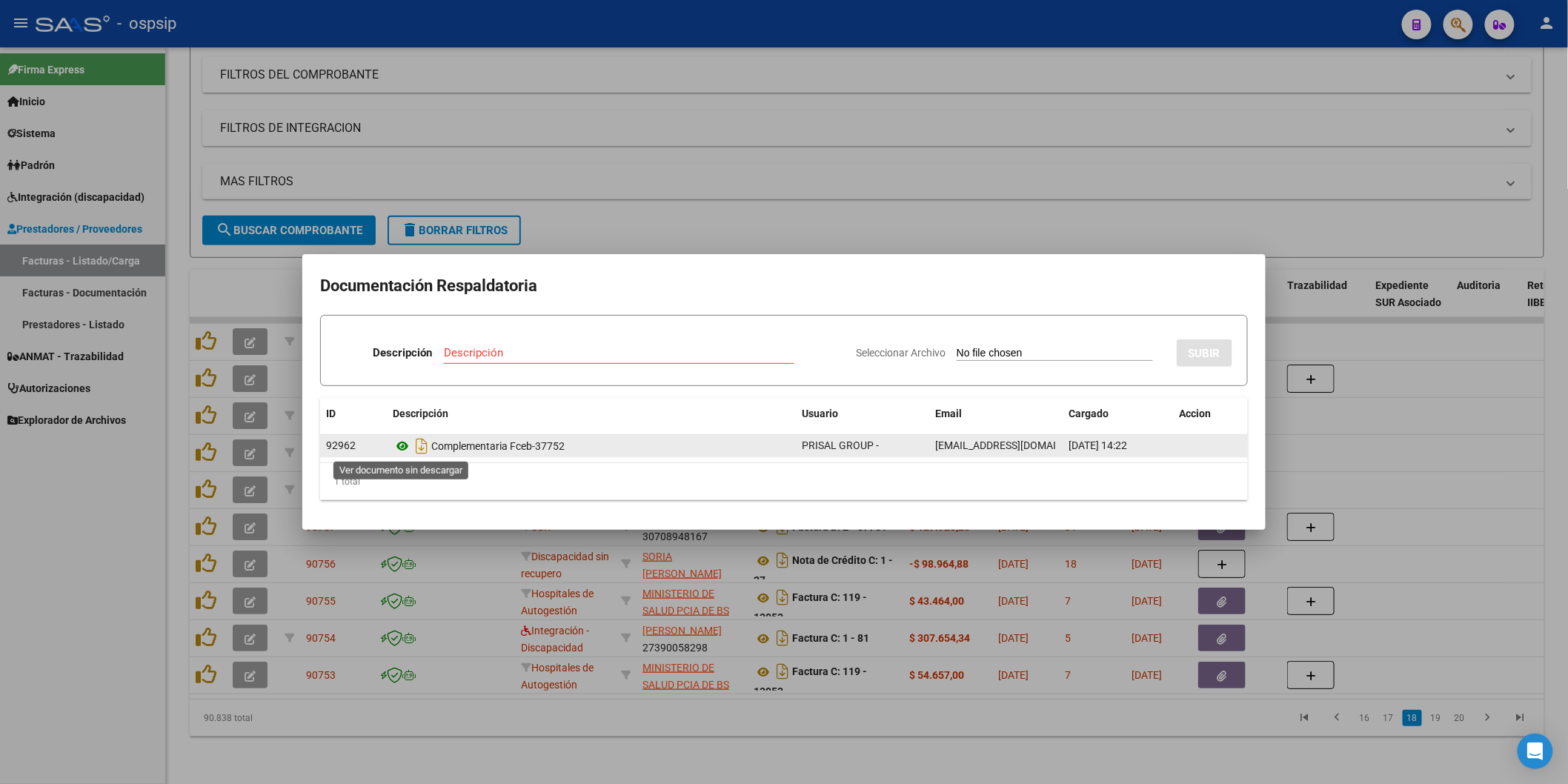
click at [403, 446] on icon at bounding box center [402, 446] width 19 height 17
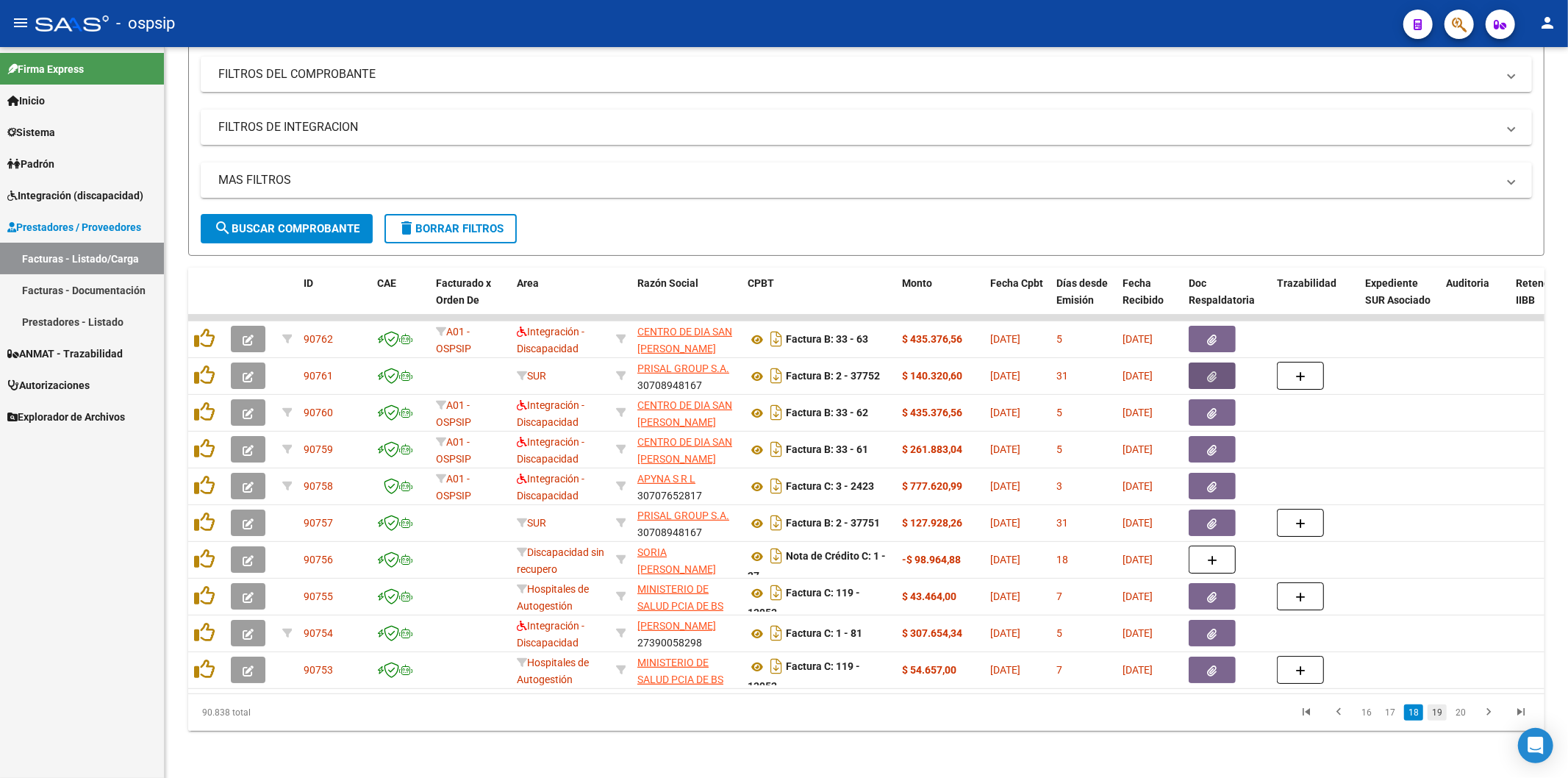
click at [1442, 717] on link "19" at bounding box center [1437, 712] width 19 height 16
